Goal: Find specific page/section: Find specific page/section

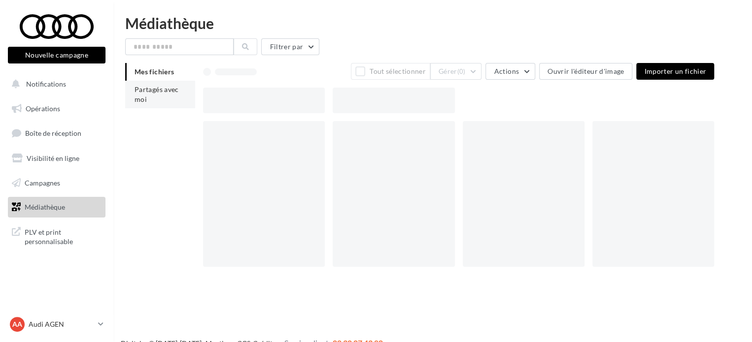
click at [145, 100] on span "Partagés avec moi" at bounding box center [156, 94] width 44 height 18
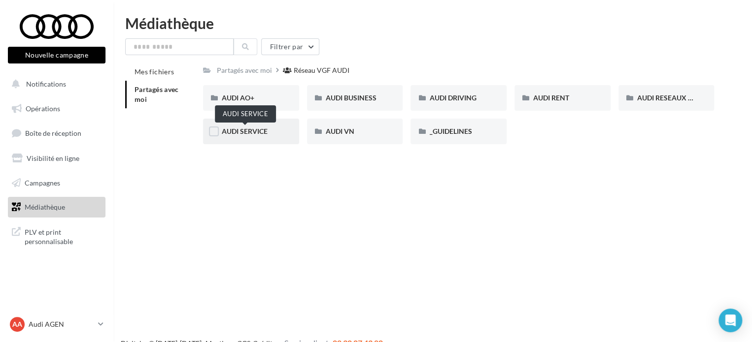
click at [249, 131] on span "AUDI SERVICE" at bounding box center [245, 131] width 46 height 8
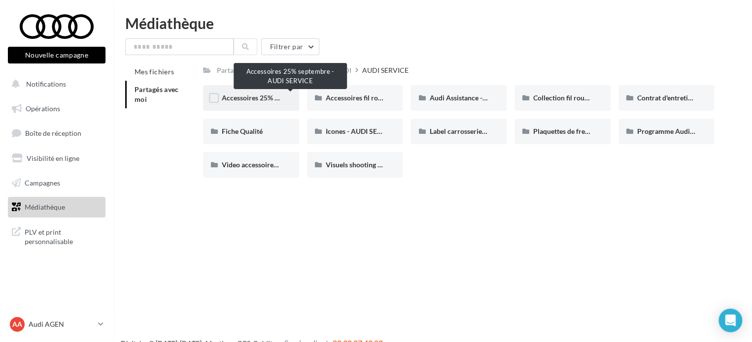
click at [244, 99] on span "Accessoires 25% septembre - AUDI SERVICE" at bounding box center [290, 98] width 136 height 8
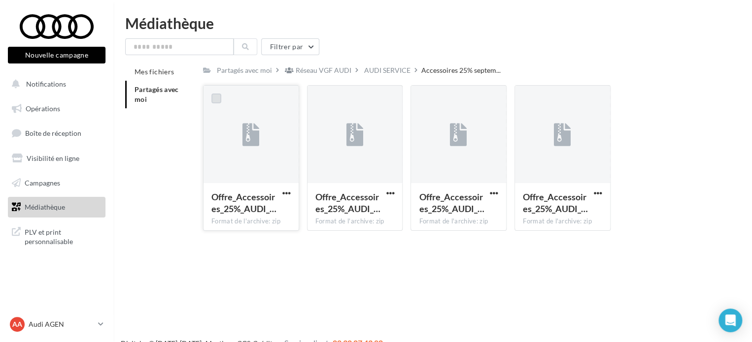
click at [217, 100] on label at bounding box center [216, 99] width 10 height 10
click at [377, 73] on div "AUDI SERVICE" at bounding box center [387, 71] width 46 height 10
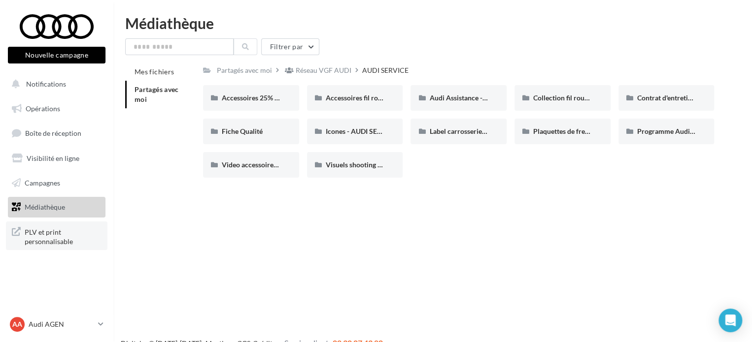
click at [44, 234] on span "PLV et print personnalisable" at bounding box center [63, 236] width 77 height 21
click at [40, 237] on span "PLV et print personnalisable" at bounding box center [63, 236] width 77 height 21
